Goal: Register for event/course: Register for event/course

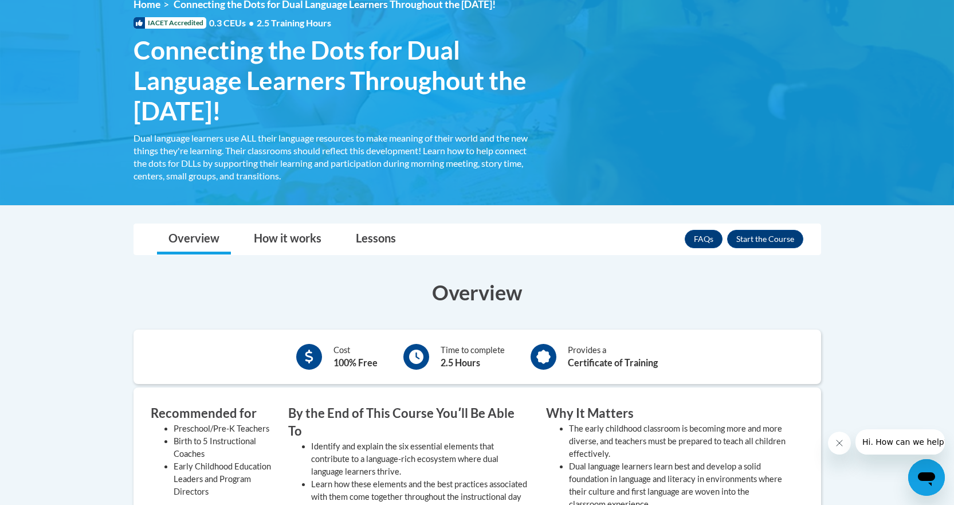
scroll to position [172, 0]
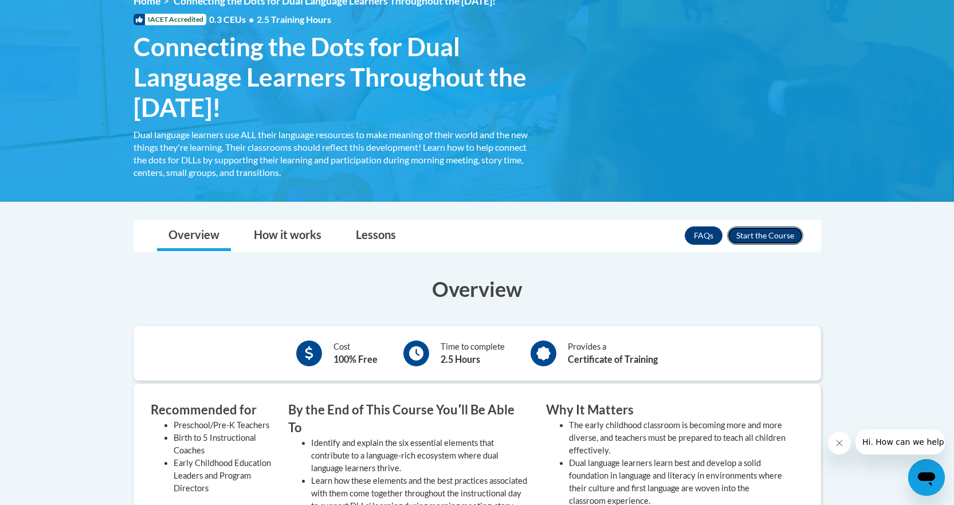
click at [760, 239] on button "Enroll" at bounding box center [765, 235] width 76 height 18
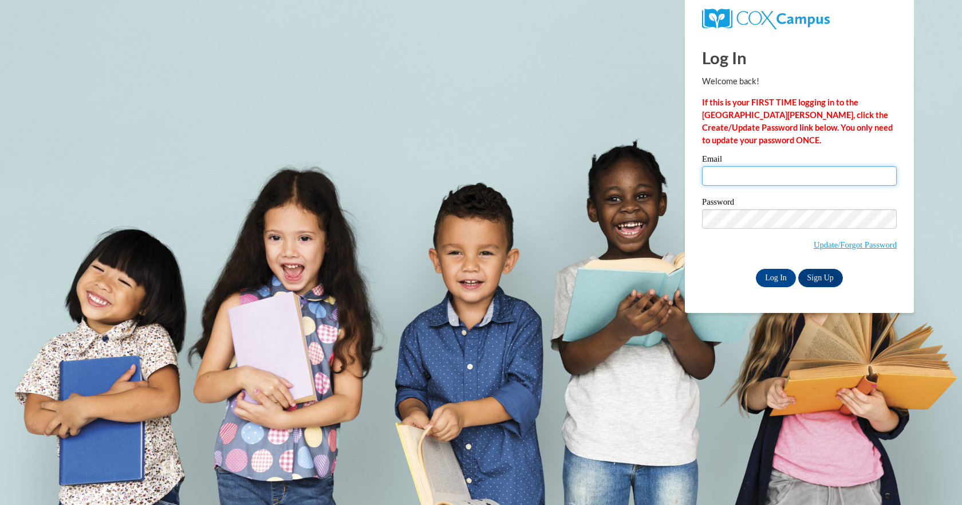
click at [736, 184] on input "Email" at bounding box center [799, 175] width 195 height 19
type input "senn246@gmail.com"
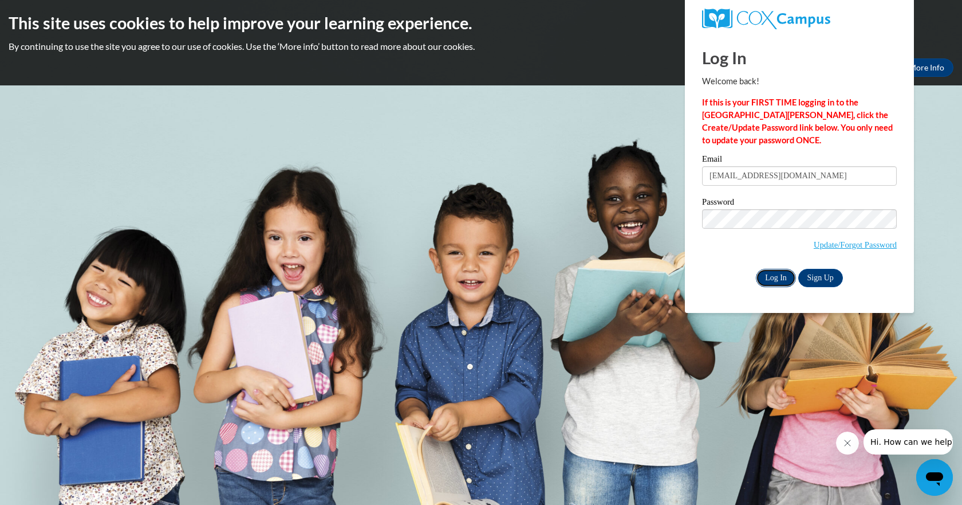
click at [783, 278] on input "Log In" at bounding box center [776, 278] width 40 height 18
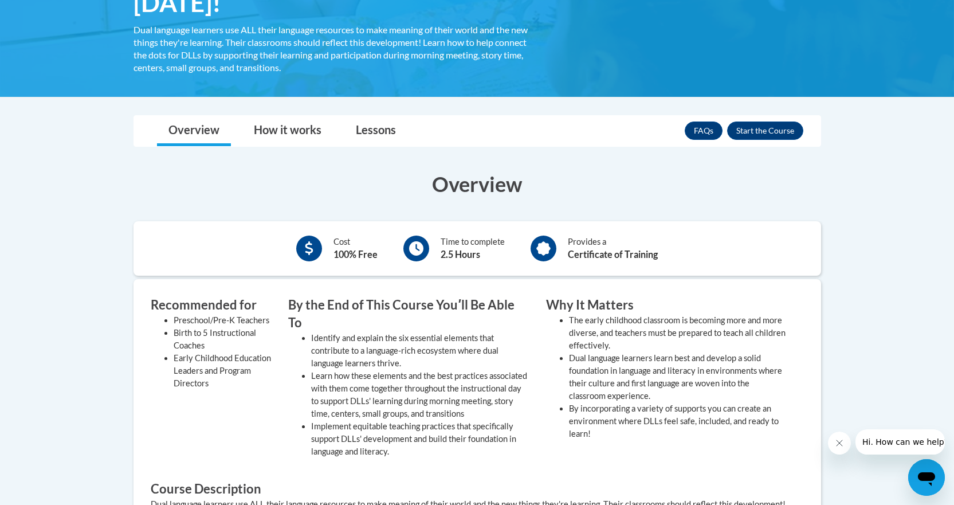
scroll to position [344, 0]
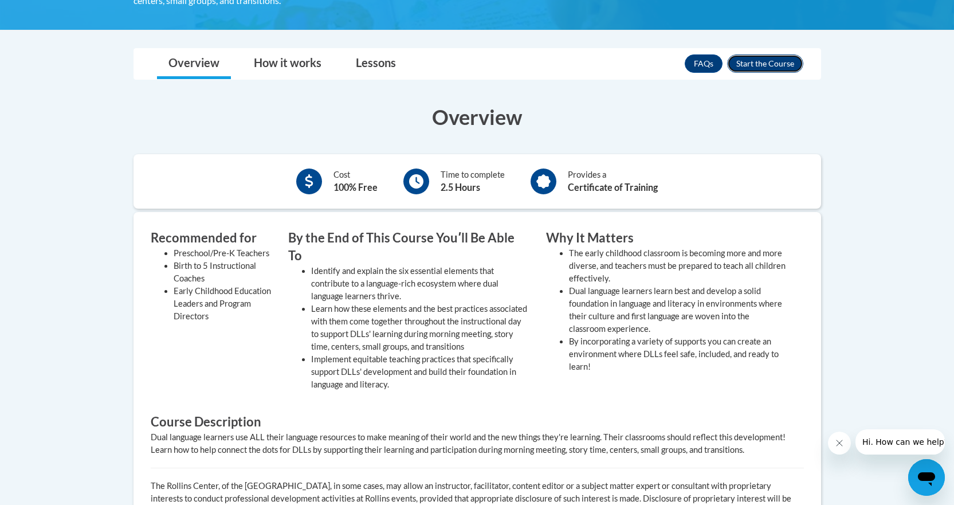
click at [753, 66] on button "Enroll" at bounding box center [765, 63] width 76 height 18
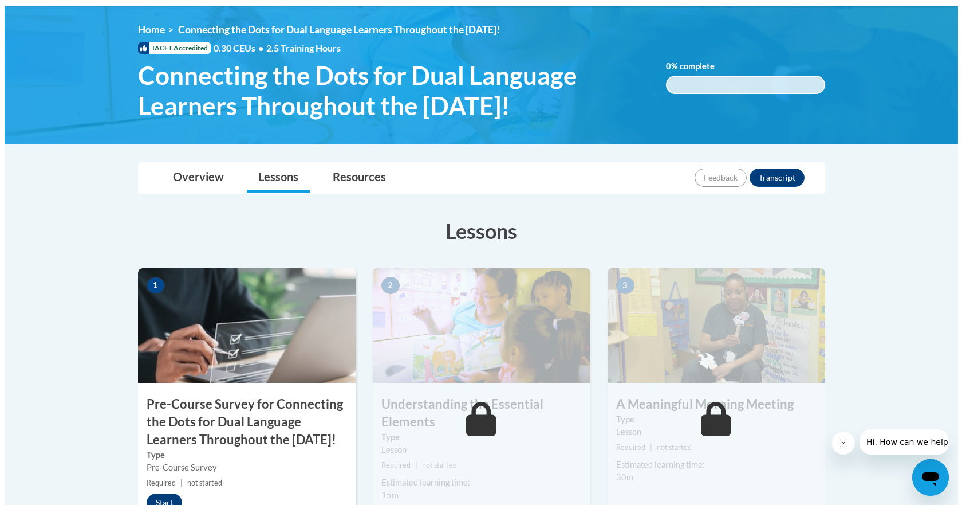
scroll to position [172, 0]
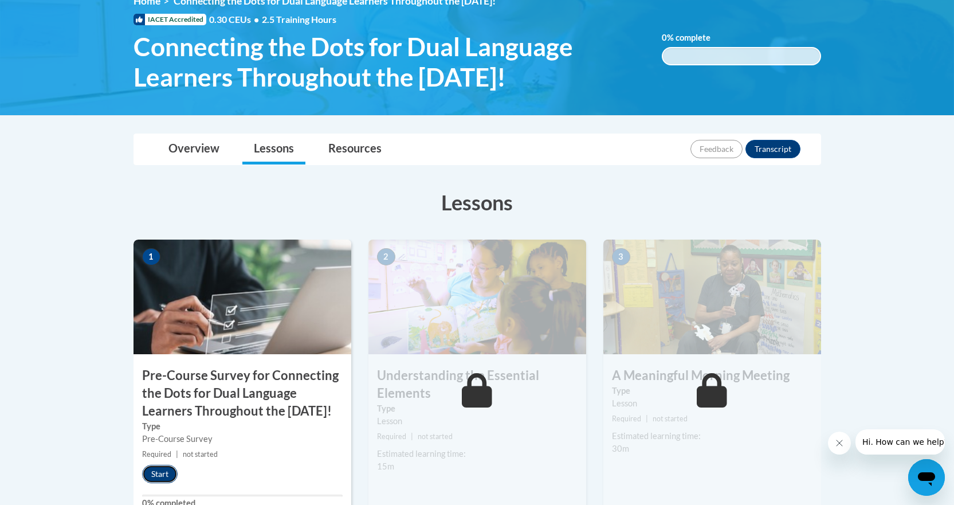
click at [170, 483] on button "Start" at bounding box center [160, 473] width 36 height 18
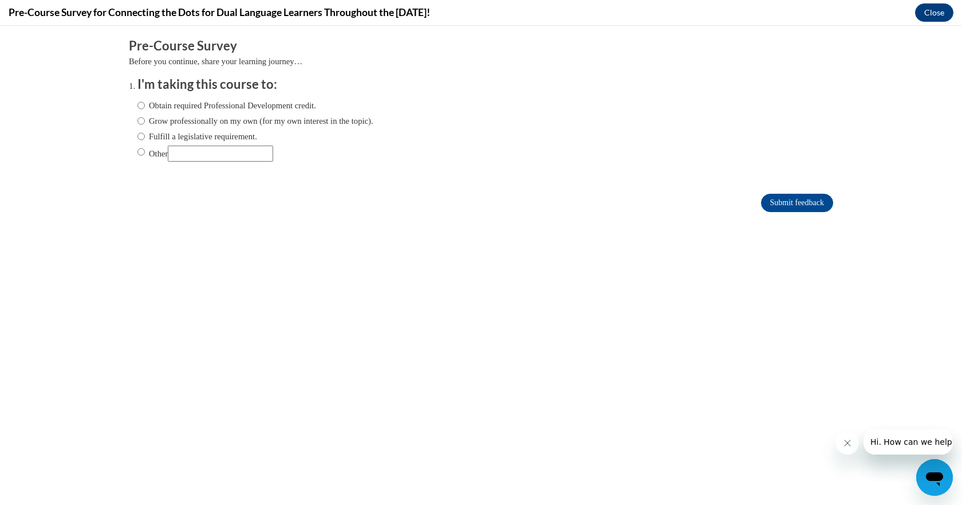
scroll to position [0, 0]
click at [163, 123] on label "Grow professionally on my own (for my own interest in the topic)." at bounding box center [255, 121] width 236 height 13
click at [145, 123] on input "Grow professionally on my own (for my own interest in the topic)." at bounding box center [140, 121] width 7 height 13
radio input "true"
click at [791, 204] on input "Submit feedback" at bounding box center [797, 203] width 72 height 18
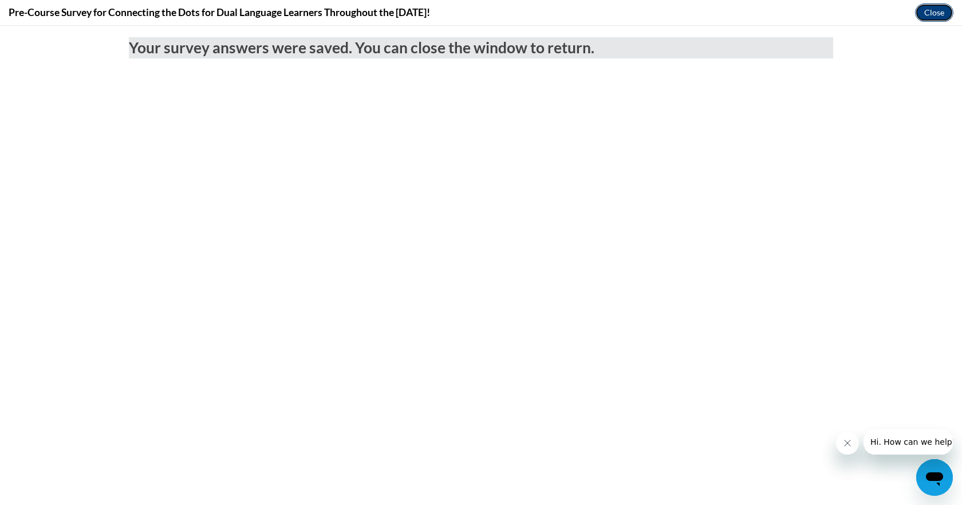
click at [923, 14] on button "Close" at bounding box center [934, 12] width 38 height 18
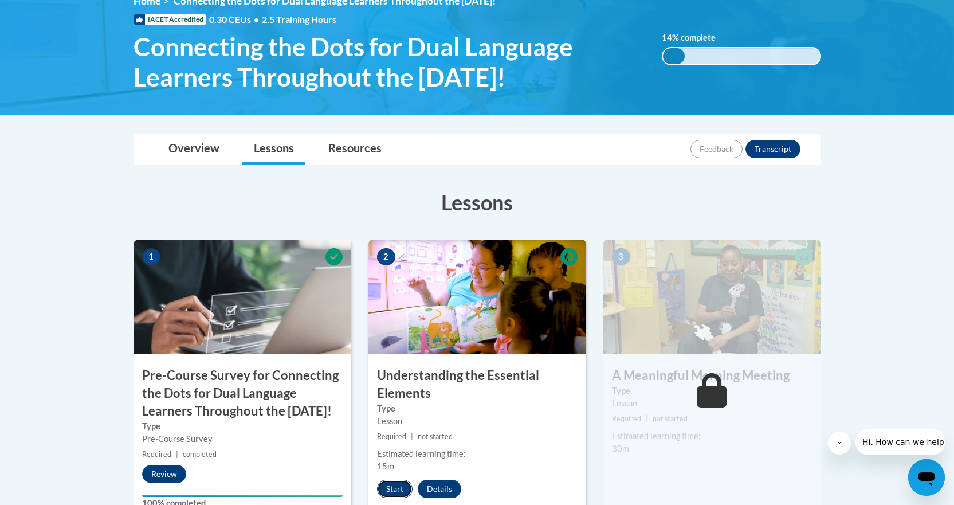
click at [392, 487] on button "Start" at bounding box center [395, 488] width 36 height 18
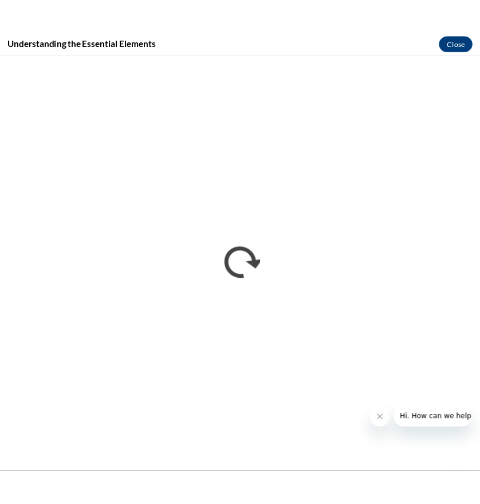
scroll to position [205, 0]
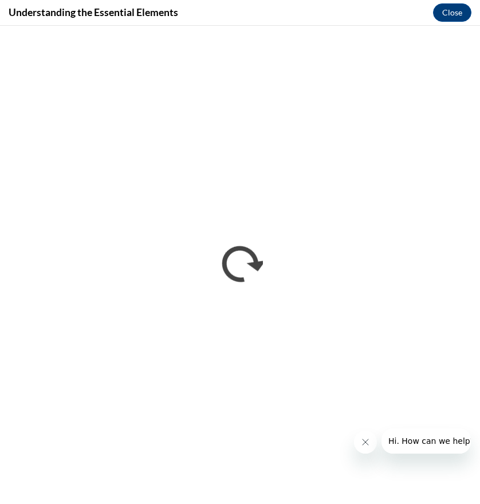
click at [362, 440] on icon "Close message from company" at bounding box center [364, 442] width 9 height 9
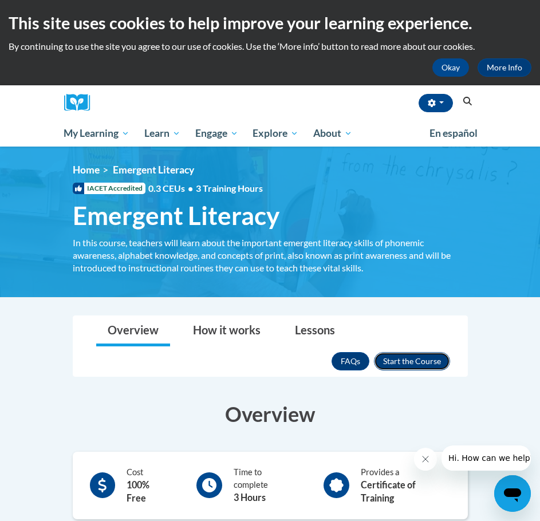
click at [416, 366] on button "Enroll" at bounding box center [412, 361] width 76 height 18
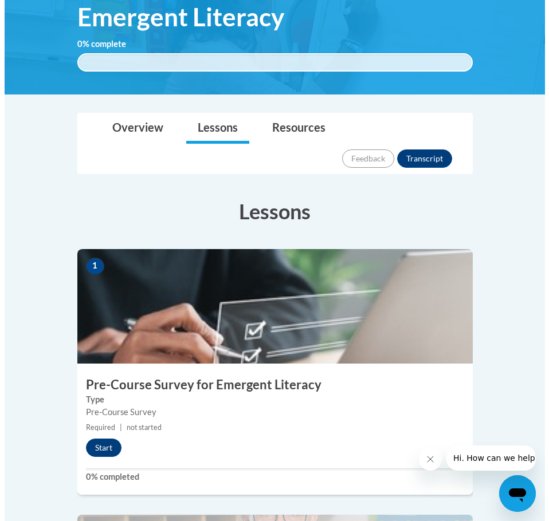
scroll to position [172, 0]
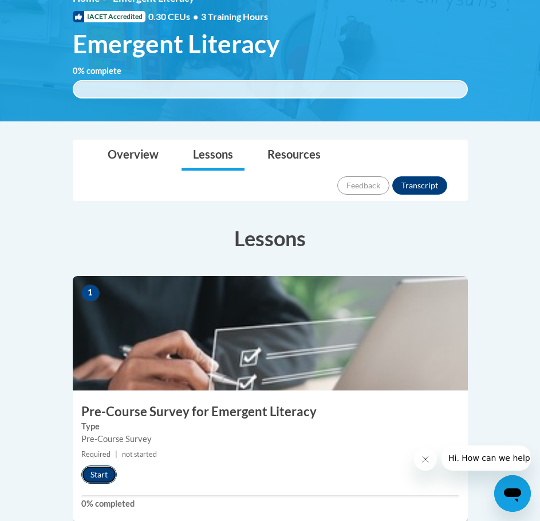
click at [85, 466] on button "Start" at bounding box center [99, 475] width 36 height 18
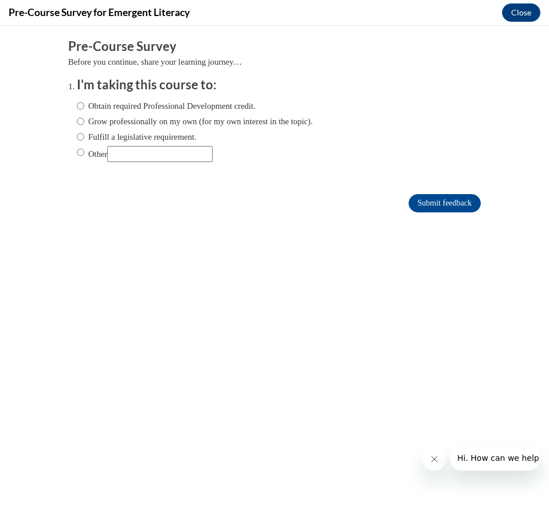
scroll to position [0, 0]
click at [101, 124] on label "Grow professionally on my own (for my own interest in the topic)." at bounding box center [195, 121] width 236 height 13
click at [84, 124] on input "Grow professionally on my own (for my own interest in the topic)." at bounding box center [80, 121] width 7 height 13
radio input "true"
click at [450, 202] on input "Submit feedback" at bounding box center [444, 203] width 72 height 18
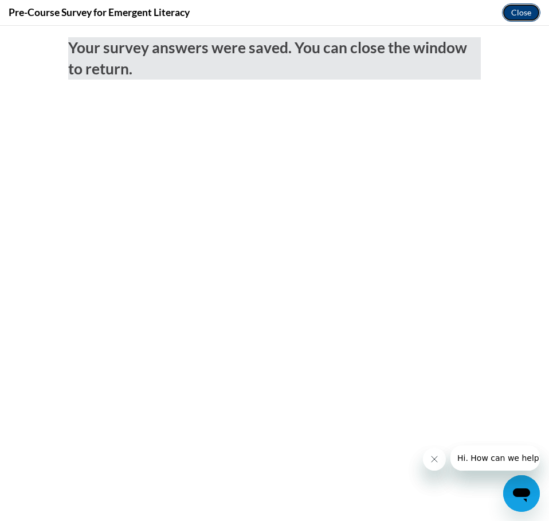
click at [513, 17] on button "Close" at bounding box center [521, 12] width 38 height 18
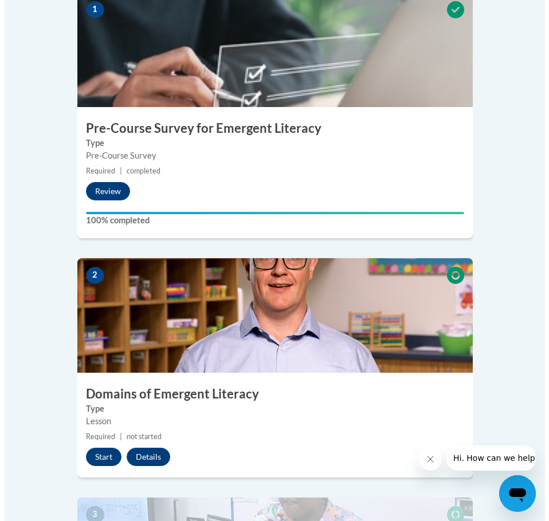
scroll to position [458, 0]
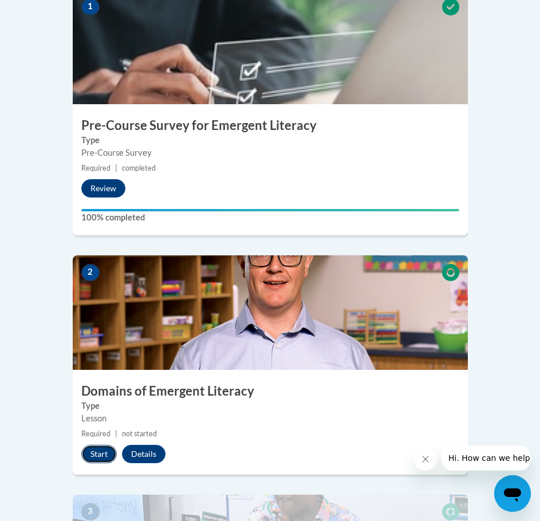
click at [99, 445] on button "Start" at bounding box center [99, 454] width 36 height 18
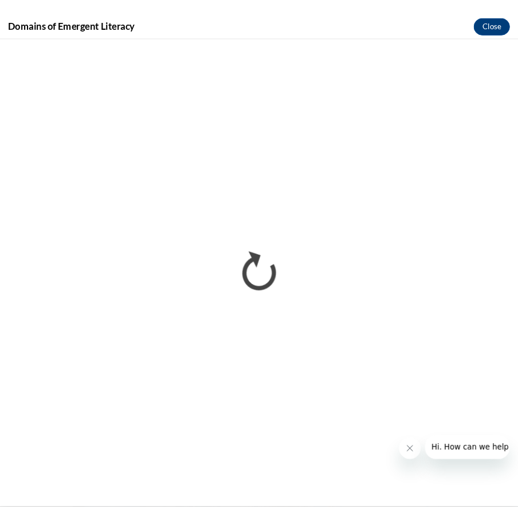
scroll to position [0, 0]
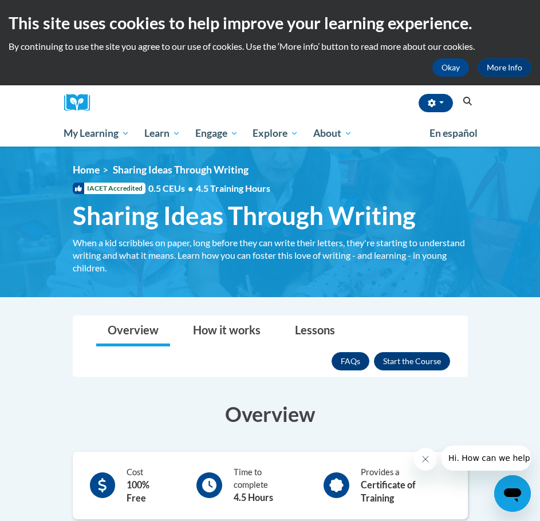
scroll to position [172, 0]
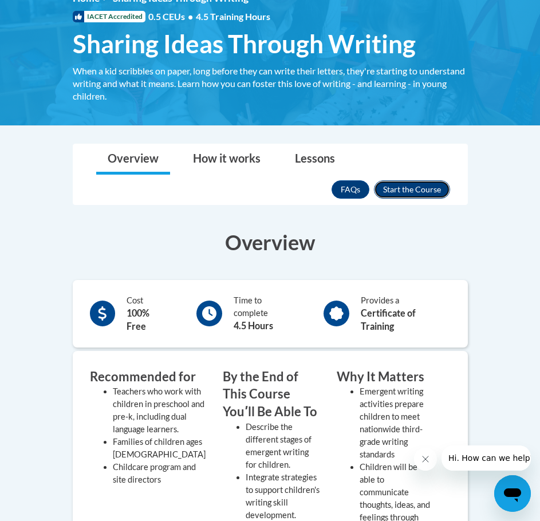
click at [411, 183] on button "Enroll" at bounding box center [412, 189] width 76 height 18
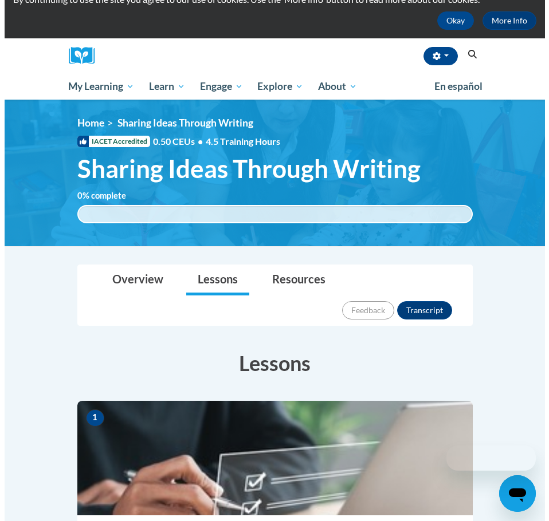
scroll to position [229, 0]
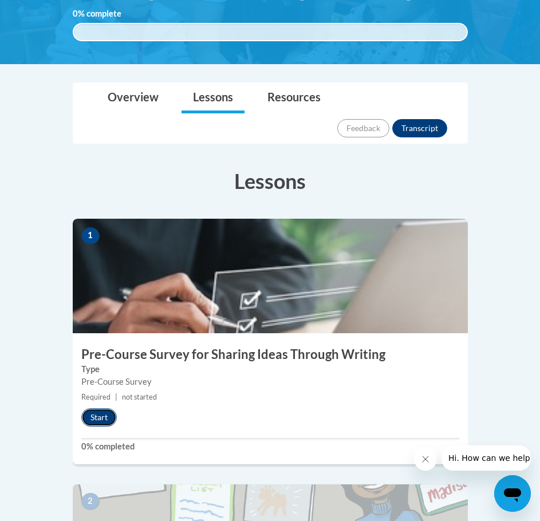
click at [103, 408] on button "Start" at bounding box center [99, 417] width 36 height 18
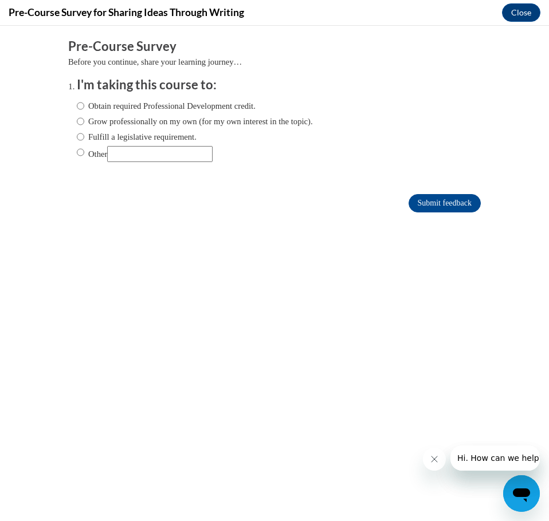
scroll to position [0, 0]
click at [77, 129] on div "Obtain required Professional Development credit. Grow professionally on my own …" at bounding box center [195, 131] width 236 height 74
click at [80, 121] on label "Grow professionally on my own (for my own interest in the topic)." at bounding box center [195, 121] width 236 height 13
click at [80, 121] on input "Grow professionally on my own (for my own interest in the topic)." at bounding box center [80, 121] width 7 height 13
radio input "true"
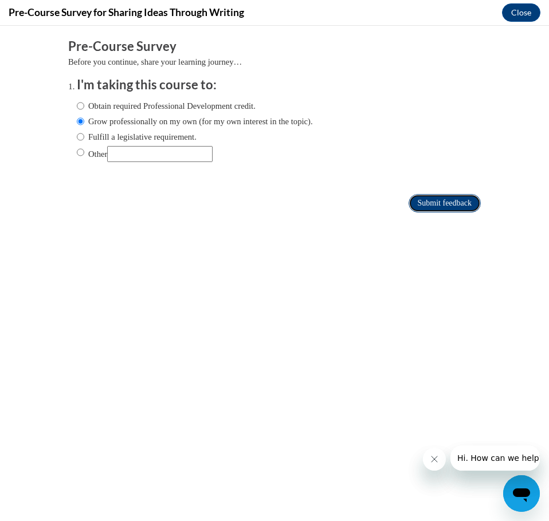
click at [417, 206] on input "Submit feedback" at bounding box center [444, 203] width 72 height 18
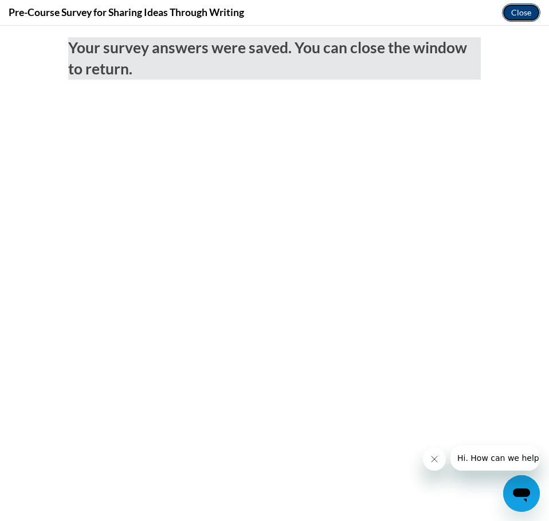
click at [507, 7] on button "Close" at bounding box center [521, 12] width 38 height 18
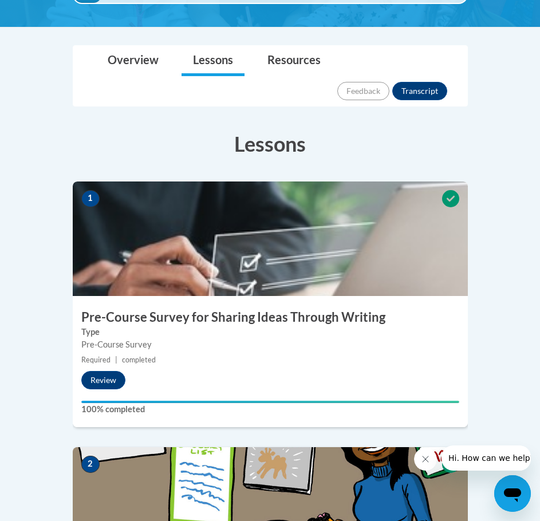
scroll to position [286, 0]
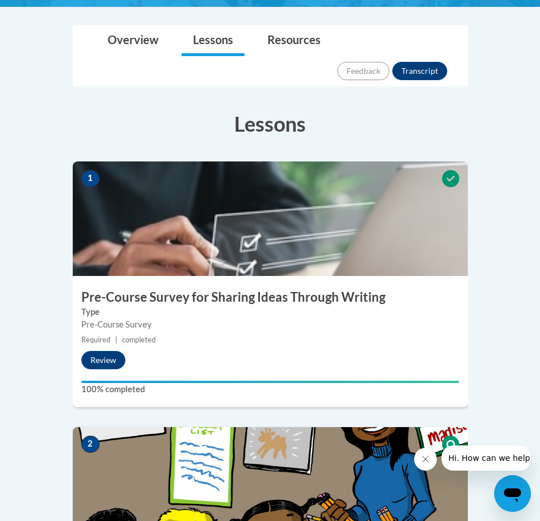
click at [174, 452] on img at bounding box center [270, 484] width 395 height 115
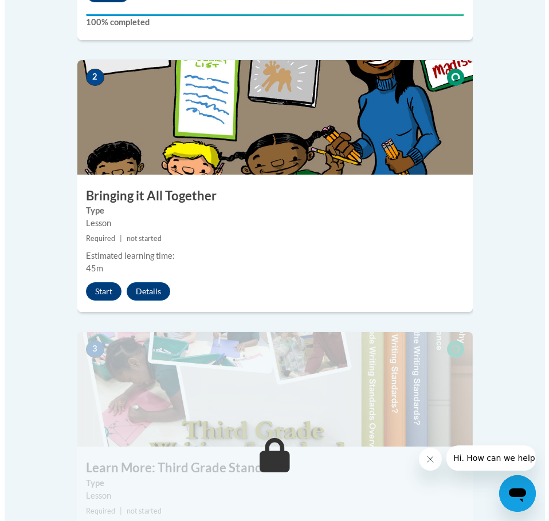
scroll to position [644, 0]
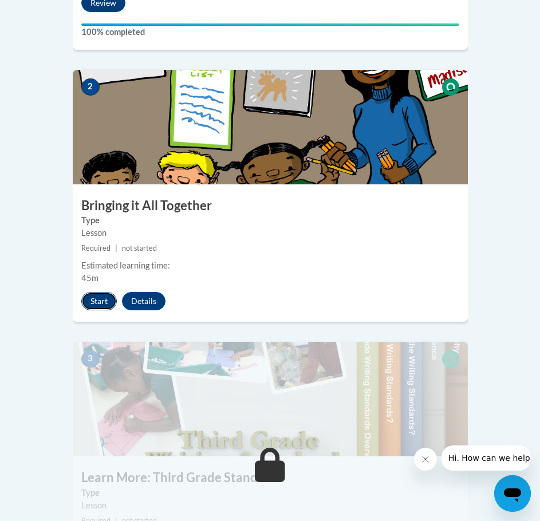
click at [86, 292] on button "Start" at bounding box center [99, 301] width 36 height 18
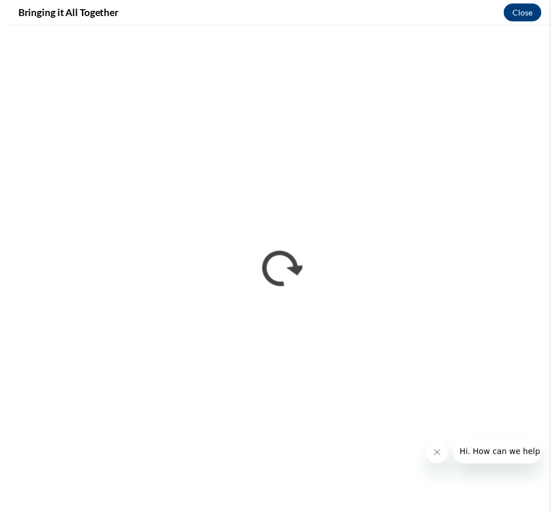
scroll to position [0, 0]
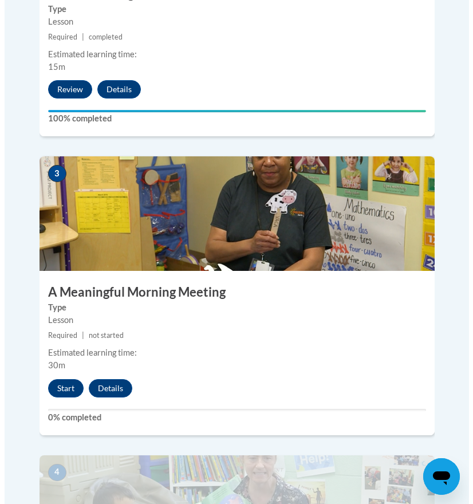
scroll to position [989, 0]
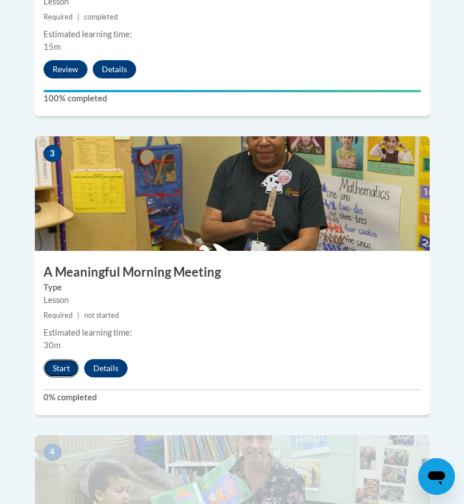
click at [64, 359] on button "Start" at bounding box center [62, 368] width 36 height 18
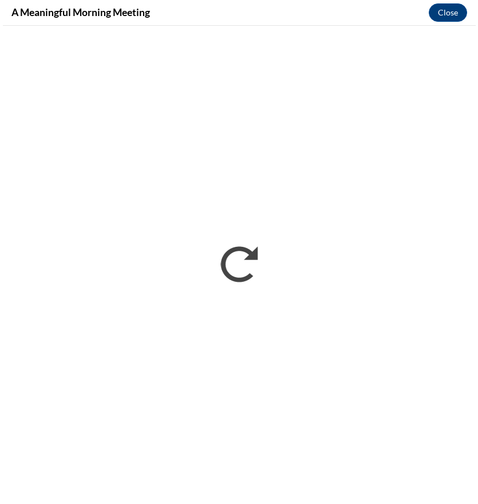
scroll to position [0, 0]
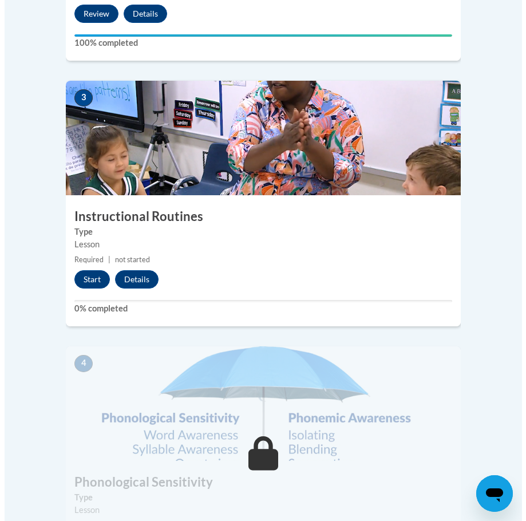
scroll to position [915, 0]
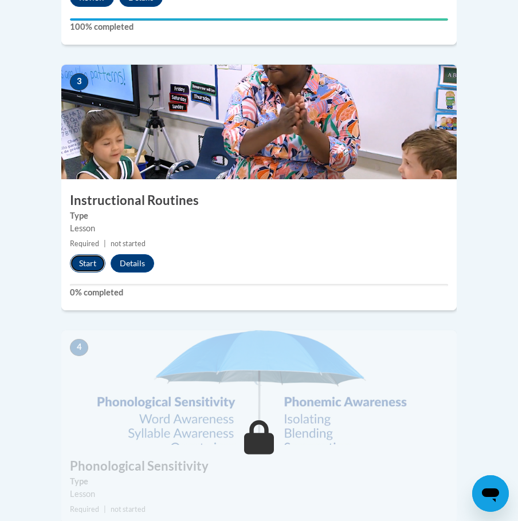
click at [89, 254] on button "Start" at bounding box center [88, 263] width 36 height 18
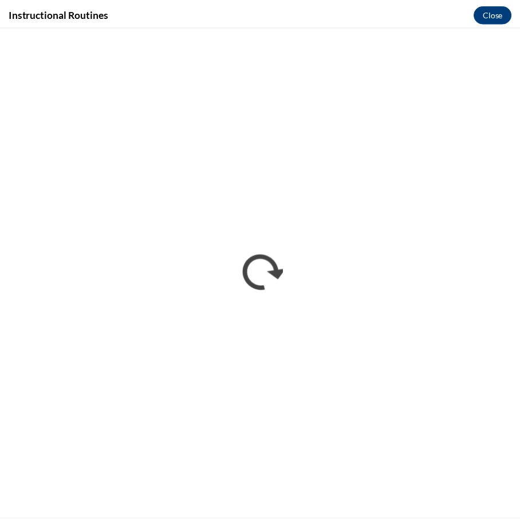
scroll to position [0, 0]
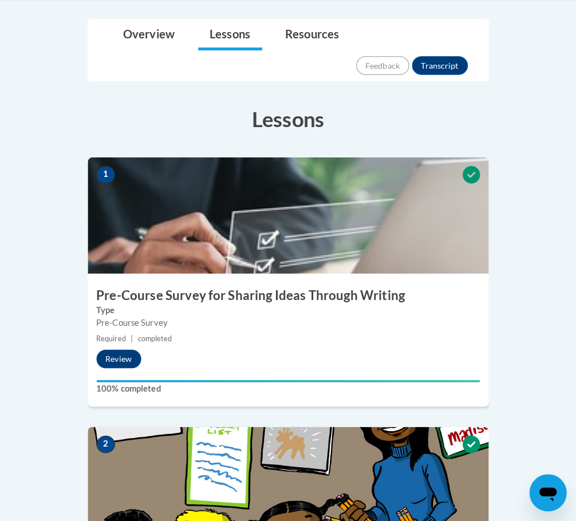
scroll to position [310, 0]
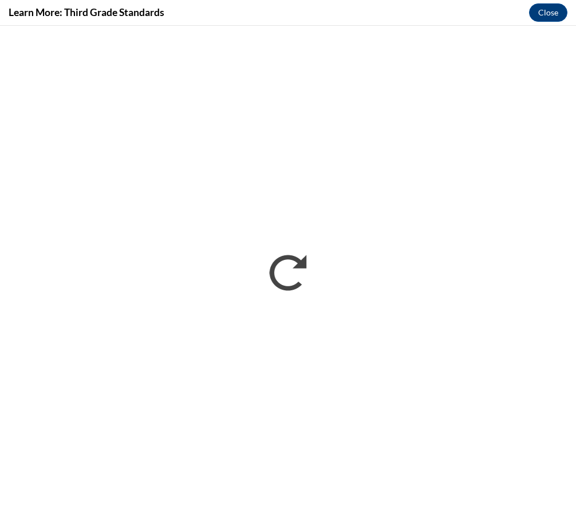
scroll to position [0, 0]
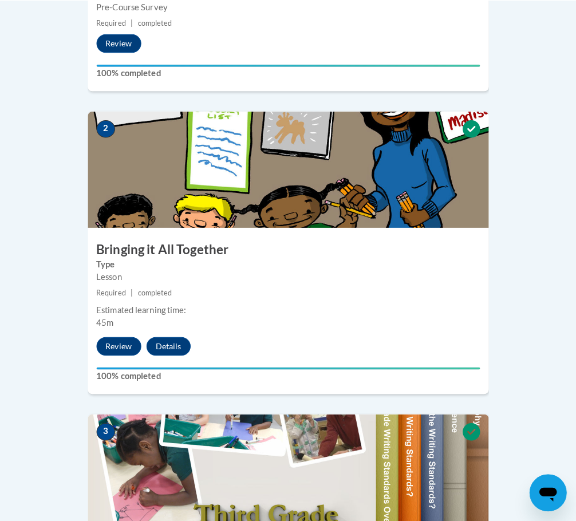
scroll to position [590, 0]
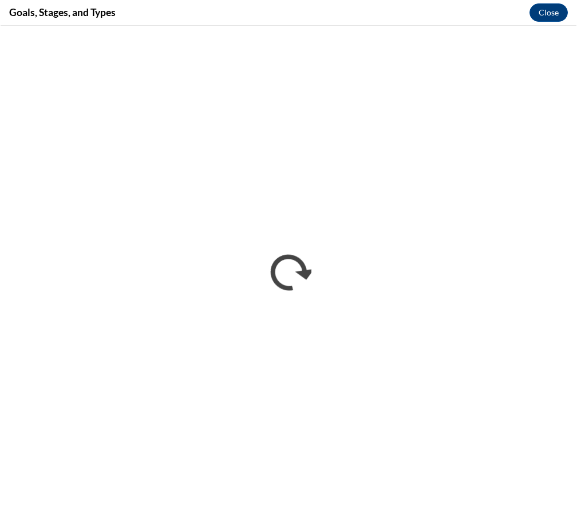
scroll to position [0, 0]
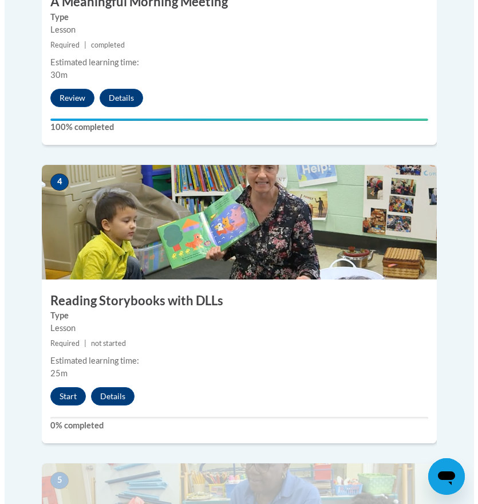
scroll to position [1283, 0]
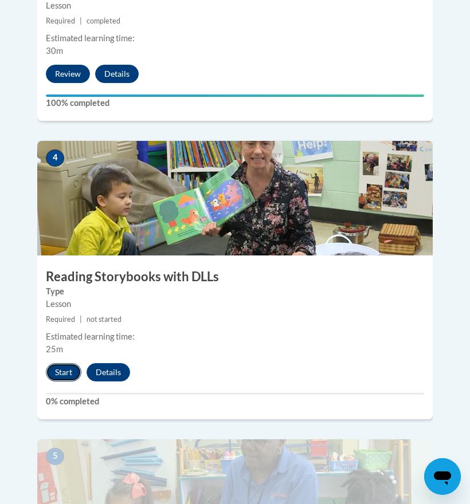
click at [60, 363] on button "Start" at bounding box center [64, 372] width 36 height 18
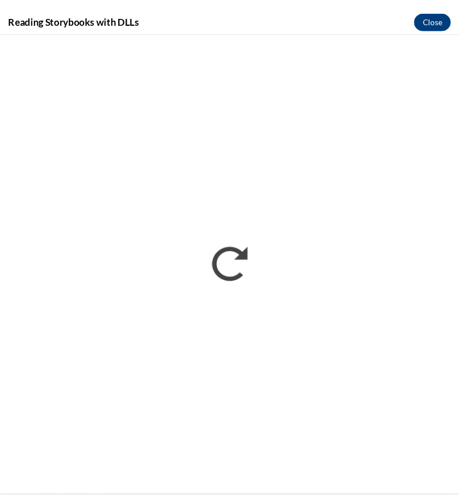
scroll to position [0, 0]
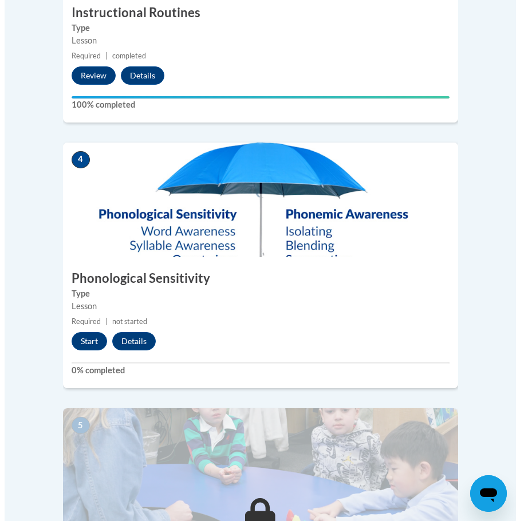
scroll to position [1125, 0]
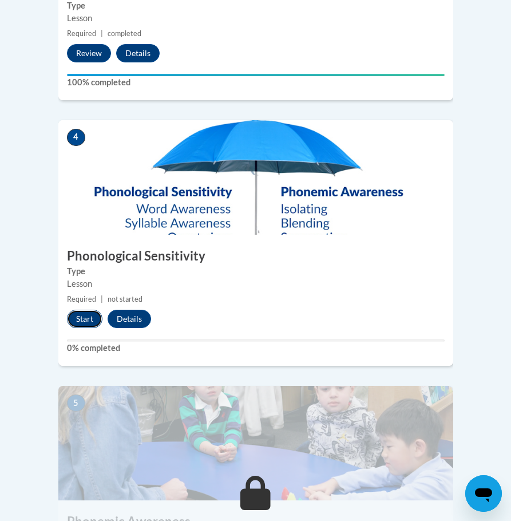
click at [87, 310] on button "Start" at bounding box center [85, 319] width 36 height 18
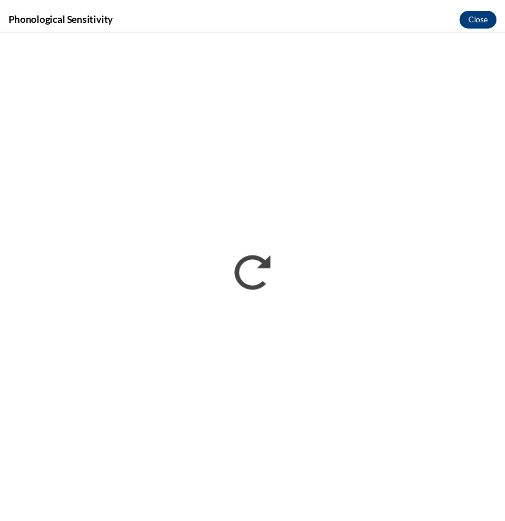
scroll to position [0, 0]
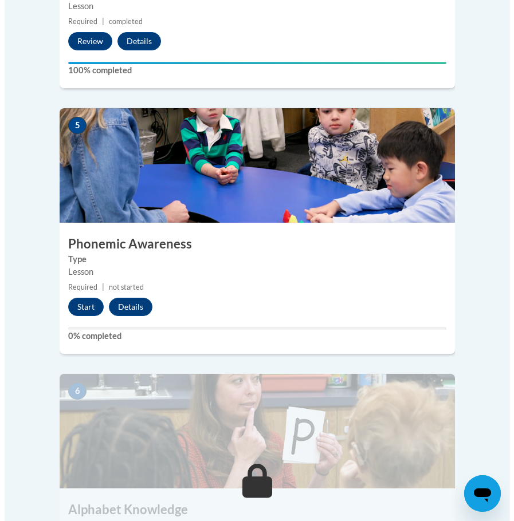
scroll to position [1436, 0]
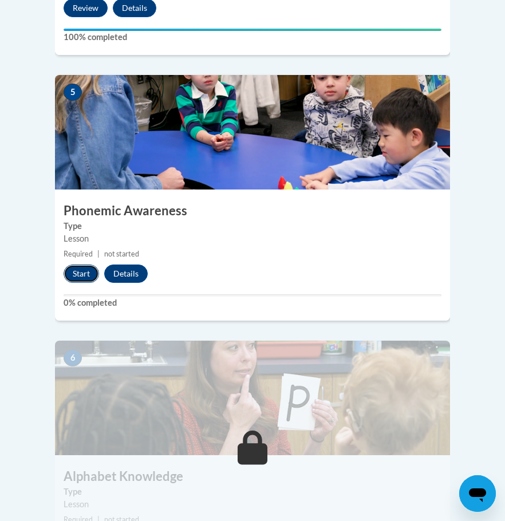
click at [85, 265] on button "Start" at bounding box center [82, 274] width 36 height 18
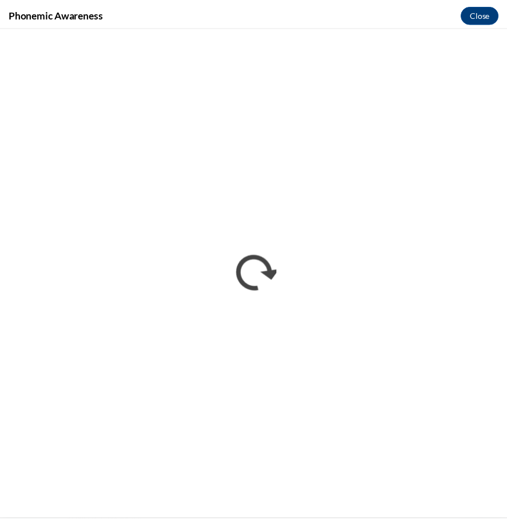
scroll to position [0, 0]
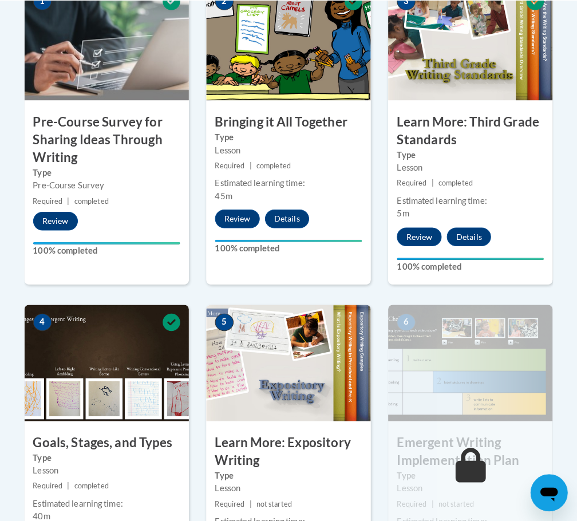
scroll to position [515, 0]
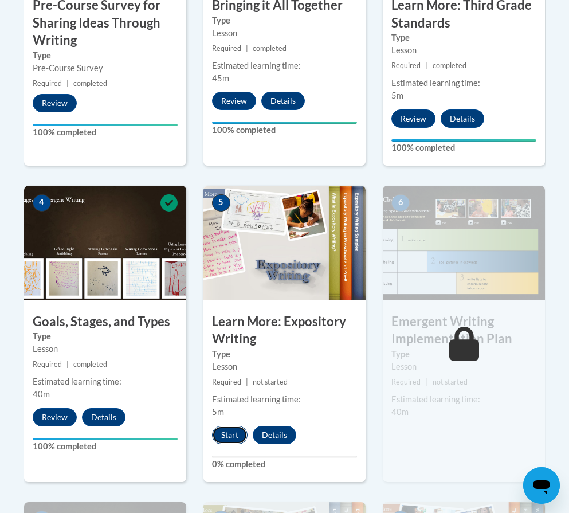
click at [238, 434] on button "Start" at bounding box center [230, 435] width 36 height 18
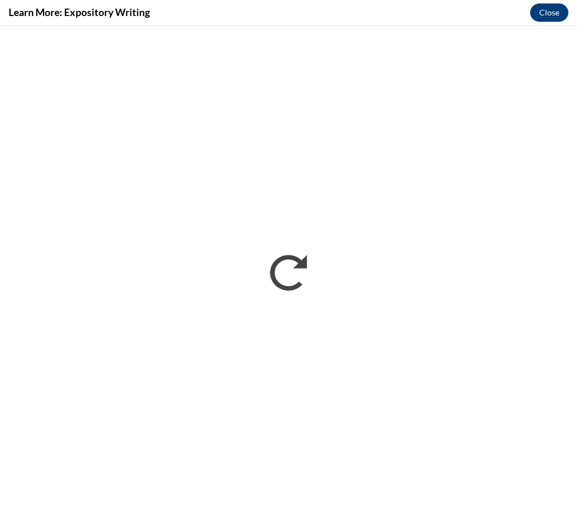
scroll to position [0, 0]
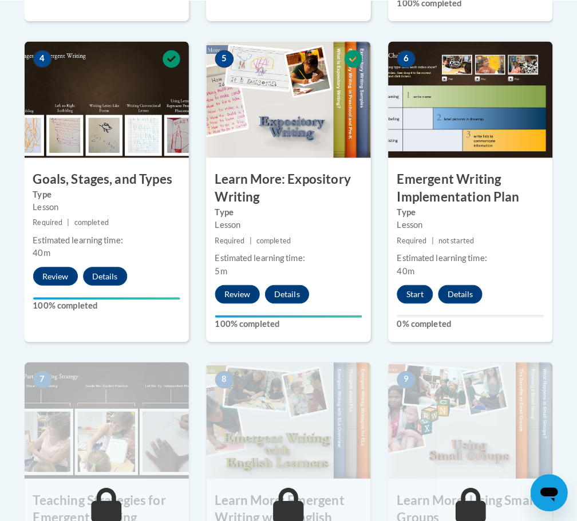
scroll to position [686, 0]
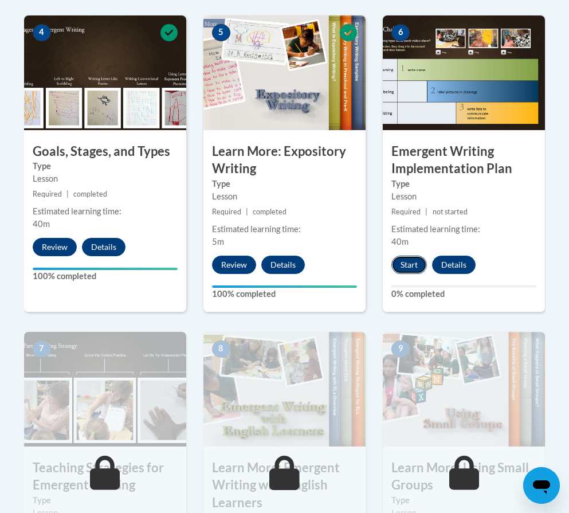
click at [405, 266] on button "Start" at bounding box center [409, 264] width 36 height 18
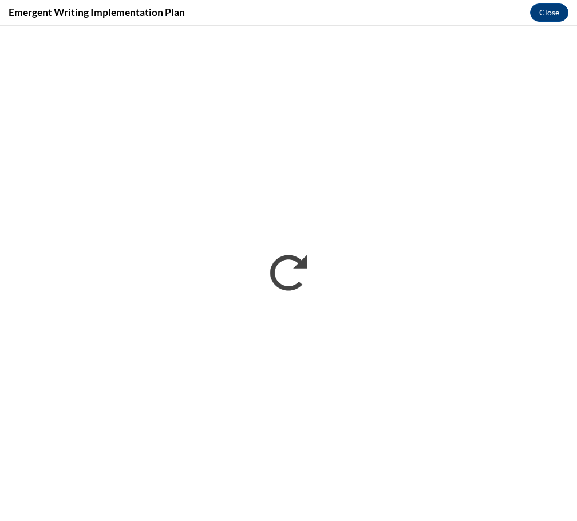
scroll to position [0, 0]
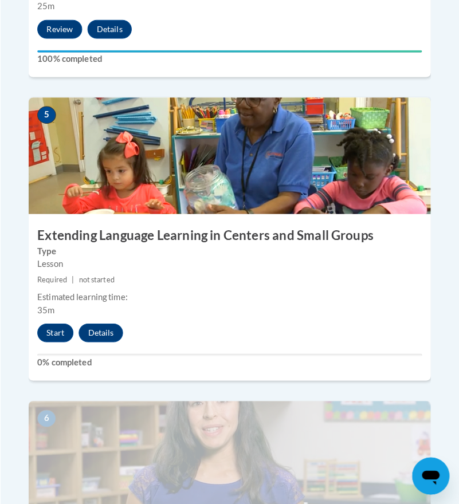
scroll to position [1584, 0]
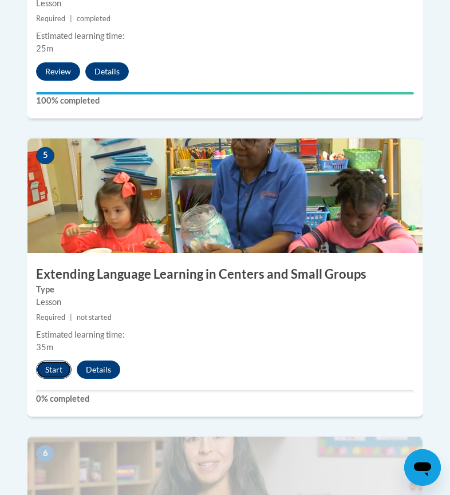
click at [42, 361] on button "Start" at bounding box center [54, 370] width 36 height 18
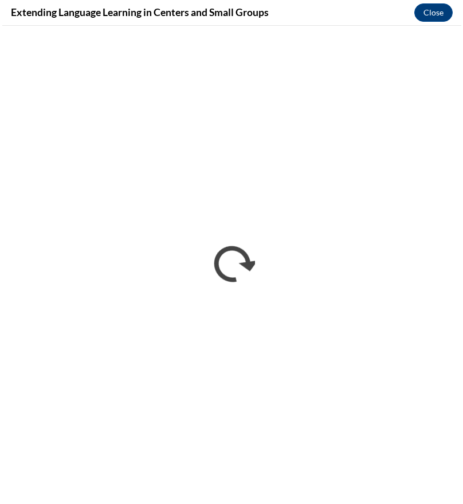
scroll to position [0, 0]
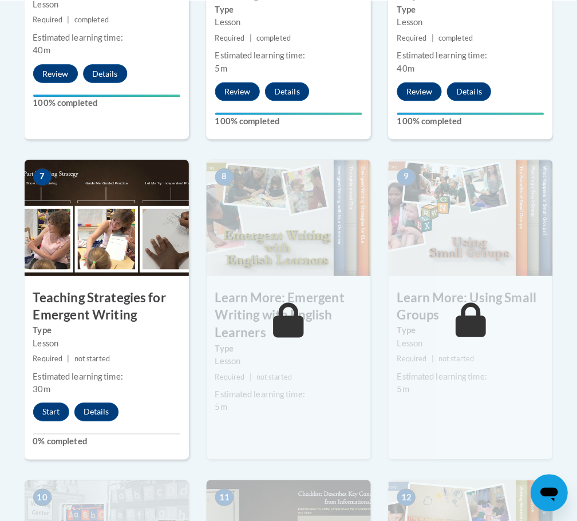
scroll to position [870, 0]
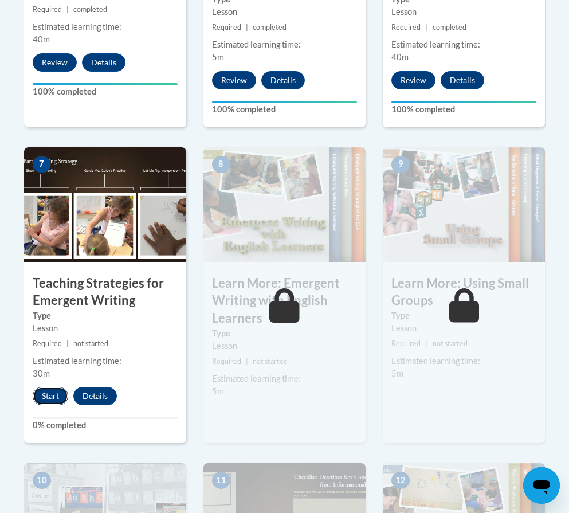
click at [50, 392] on button "Start" at bounding box center [51, 396] width 36 height 18
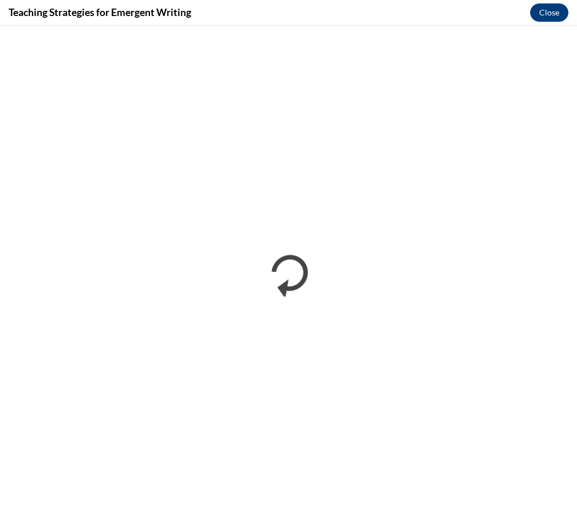
scroll to position [0, 0]
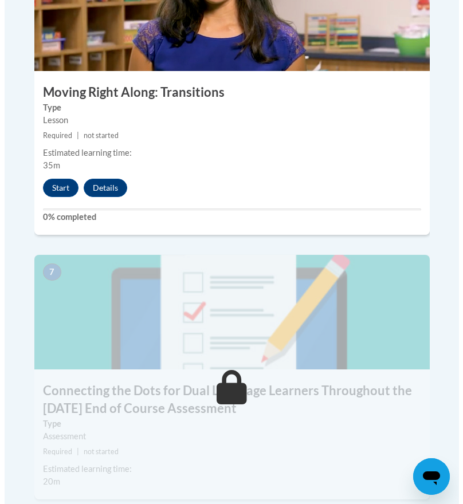
scroll to position [2068, 0]
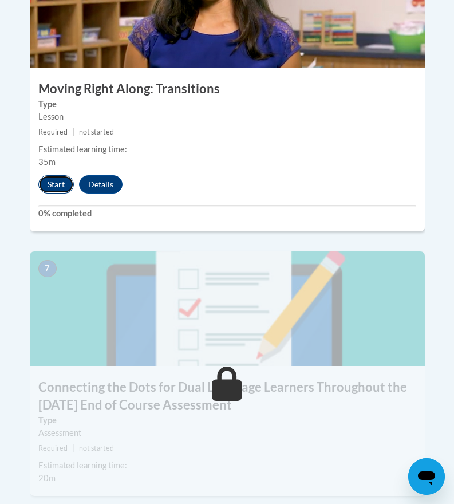
click at [57, 175] on button "Start" at bounding box center [56, 184] width 36 height 18
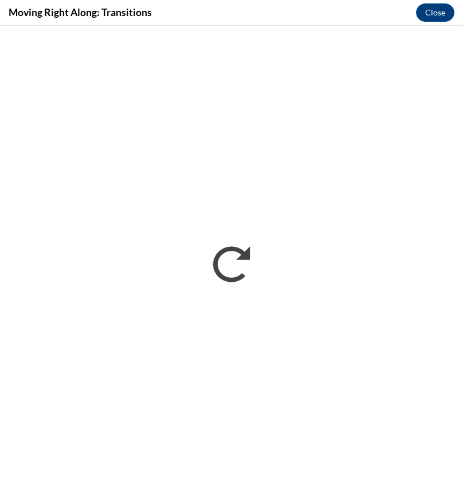
scroll to position [0, 0]
